Goal: Transaction & Acquisition: Purchase product/service

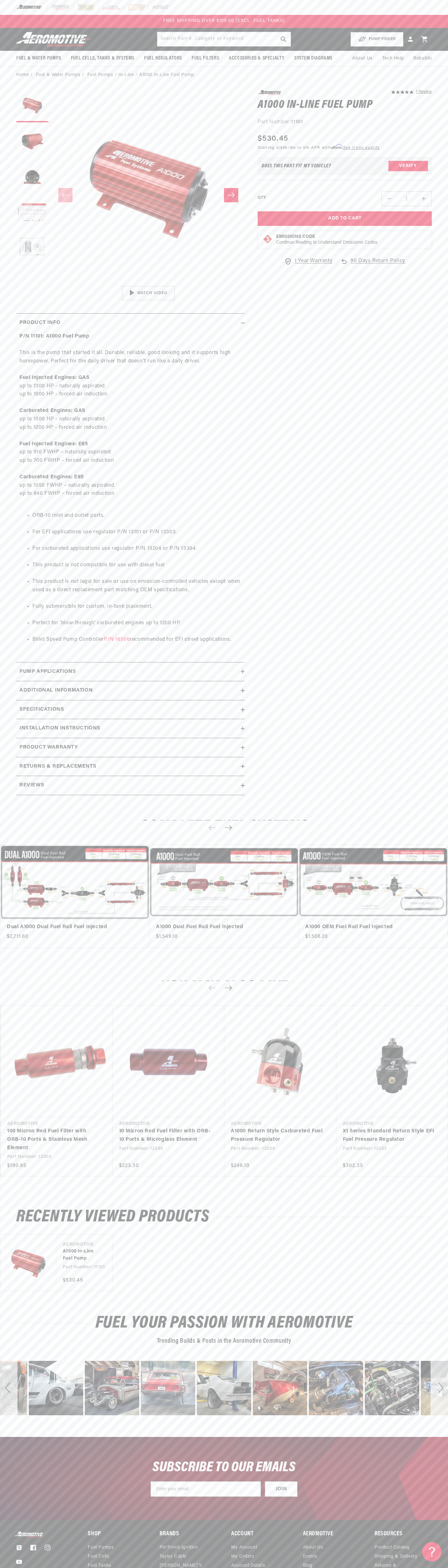
click at [222, 28] on header "Fuel & Water Pumps Back In-Tank In-Line Fuel Pumps" at bounding box center [224, 40] width 448 height 23
click at [429, 413] on div "5.0 star rating 1 Review A1000 In-Line Fuel Pump A1000 In-Line Fuel Pump 5.0 st…" at bounding box center [338, 446] width 187 height 712
click at [327, 1567] on html "Skip to content Your cart Your cart is empty Loading... You may also like Subto…" at bounding box center [224, 784] width 448 height 1568
click at [23, 554] on ul "ORB-10 inlet and outlet ports. For EFI applications use regulator P/N 13101 or …" at bounding box center [130, 578] width 222 height 149
